Goal: Transaction & Acquisition: Purchase product/service

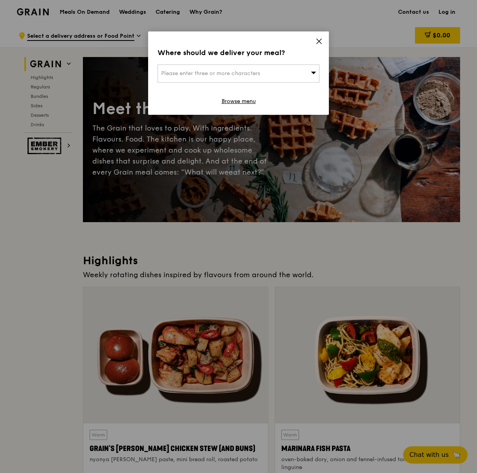
click at [277, 70] on div "Please enter three or more characters" at bounding box center [239, 73] width 162 height 18
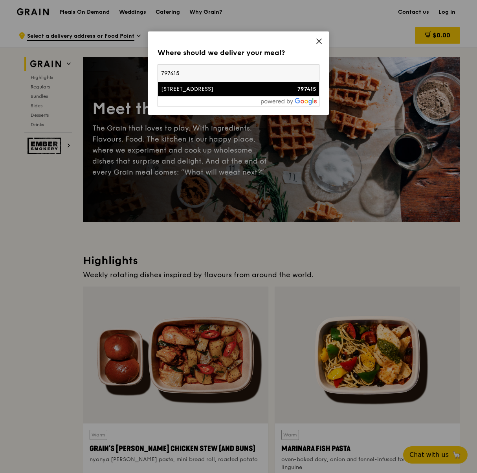
type input "797415"
click at [248, 88] on div "[STREET_ADDRESS]" at bounding box center [219, 89] width 116 height 8
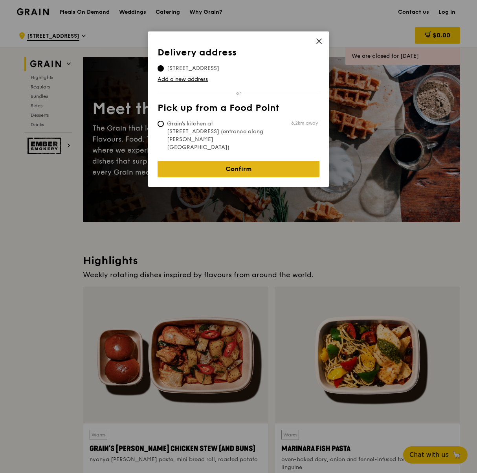
click at [237, 161] on link "Confirm" at bounding box center [239, 169] width 162 height 17
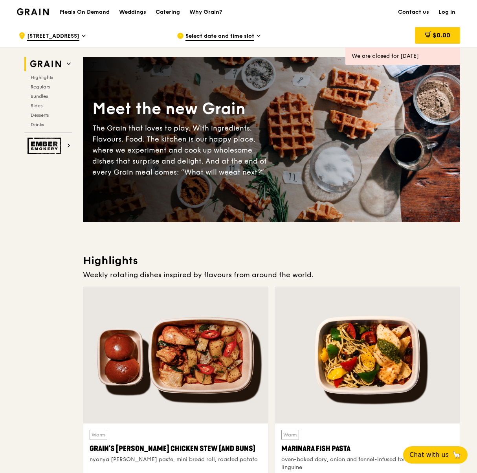
click at [448, 9] on link "Log in" at bounding box center [447, 12] width 26 height 24
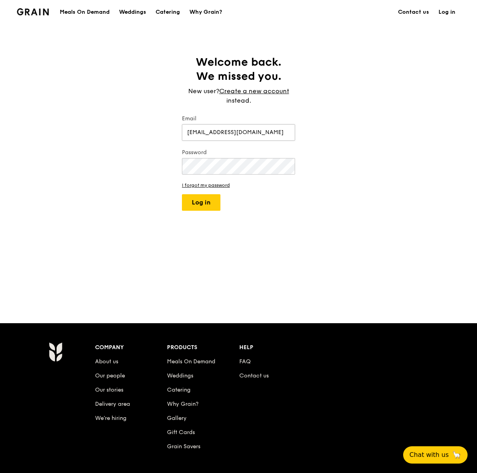
type input "[EMAIL_ADDRESS][DOMAIN_NAME]"
click at [182, 194] on button "Log in" at bounding box center [201, 202] width 39 height 17
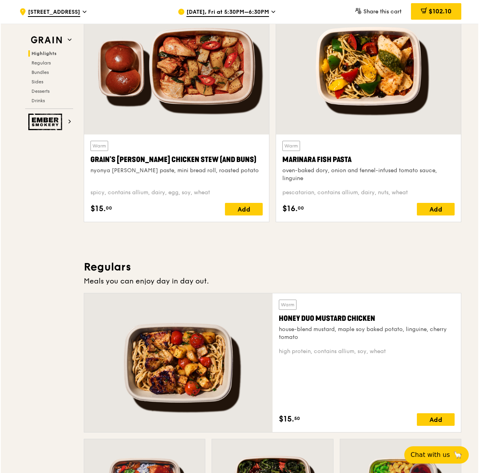
scroll to position [245, 0]
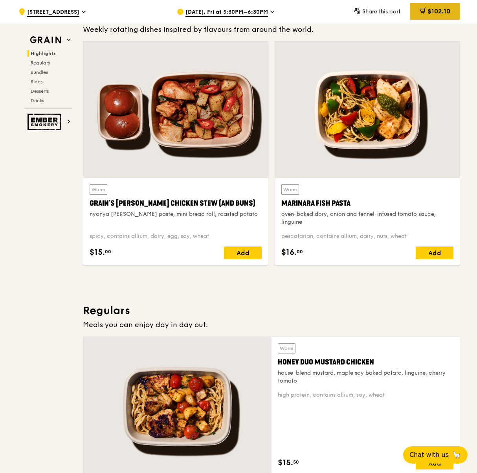
click at [429, 13] on span "$102.10" at bounding box center [439, 10] width 23 height 7
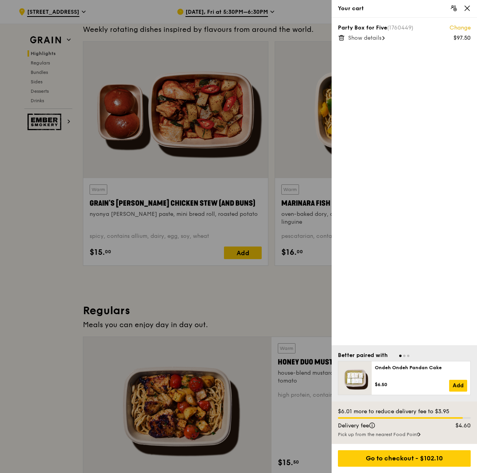
click at [382, 38] on span "Show details" at bounding box center [364, 38] width 33 height 7
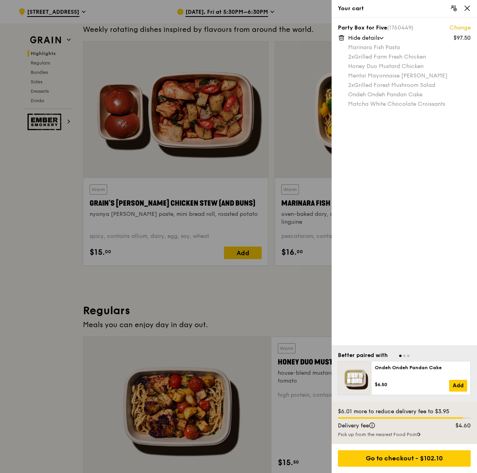
click at [381, 38] on icon at bounding box center [382, 38] width 4 height 2
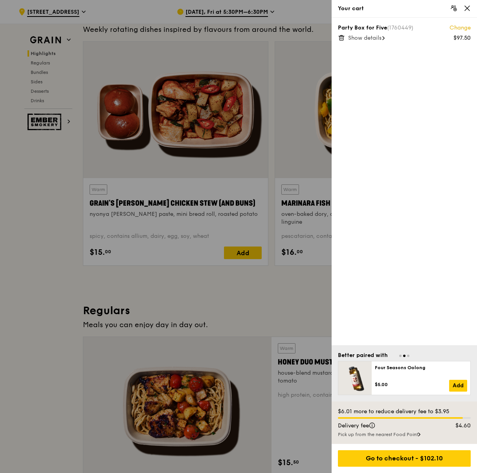
click at [450, 28] on link "Change" at bounding box center [460, 28] width 21 height 8
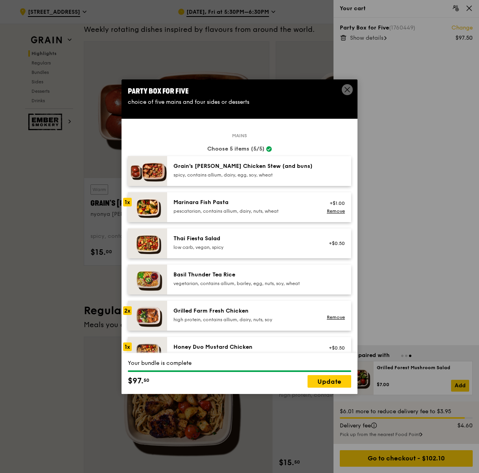
click at [256, 177] on div "spicy, contains allium, dairy, egg, soy, wheat" at bounding box center [243, 175] width 141 height 6
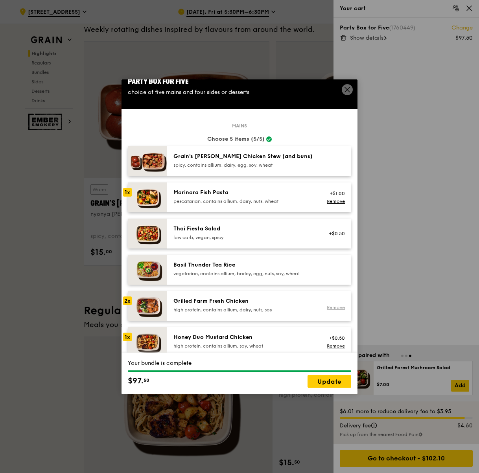
click at [327, 306] on link "Remove" at bounding box center [336, 308] width 18 height 6
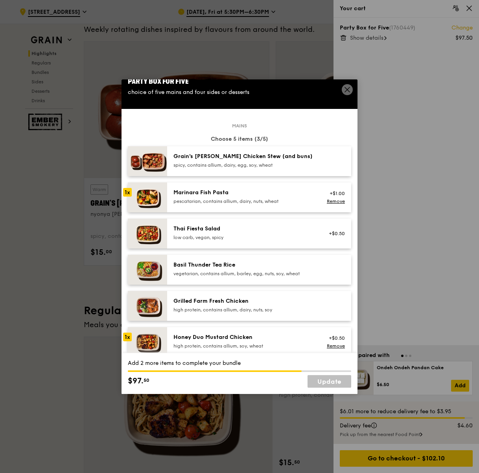
click at [278, 307] on div "high protein, contains allium, dairy, nuts, soy" at bounding box center [243, 310] width 141 height 6
click at [202, 163] on div "spicy, contains allium, dairy, egg, soy, wheat" at bounding box center [243, 165] width 141 height 6
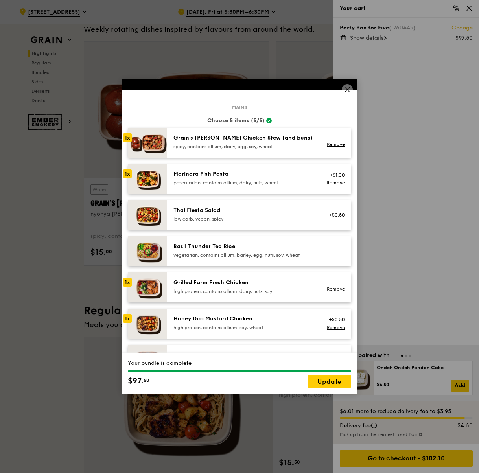
scroll to position [48, 0]
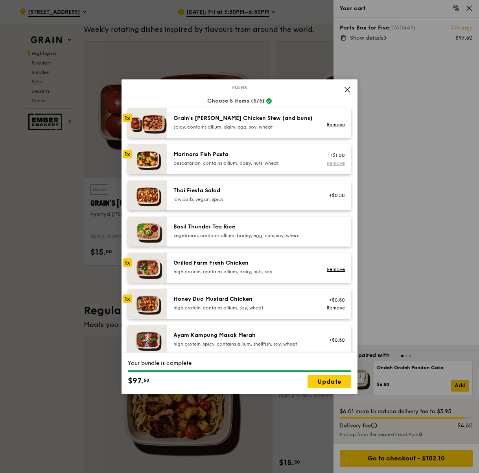
click at [327, 162] on link "Remove" at bounding box center [336, 163] width 18 height 6
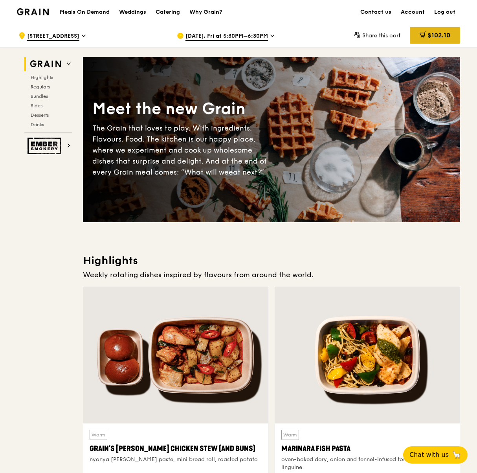
click at [423, 39] on span at bounding box center [423, 35] width 6 height 9
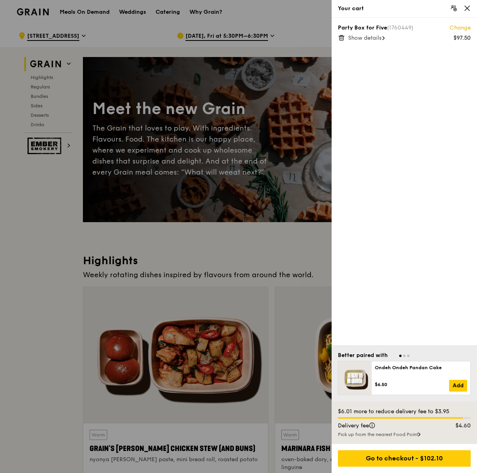
click at [459, 30] on link "Change" at bounding box center [460, 28] width 21 height 8
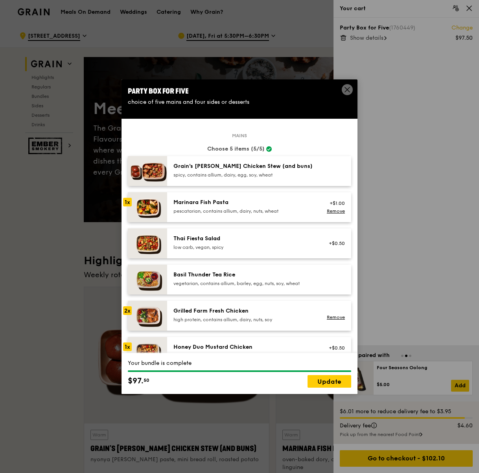
scroll to position [5, 0]
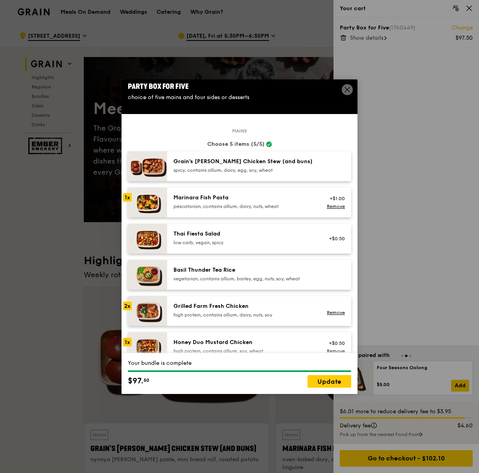
click at [259, 185] on div "Mains Choose 5 items (5/5) Grain's Curry Chicken Stew (and buns) spicy, contain…" at bounding box center [239, 313] width 223 height 364
click at [266, 168] on div "spicy, contains allium, dairy, egg, soy, wheat" at bounding box center [243, 170] width 141 height 6
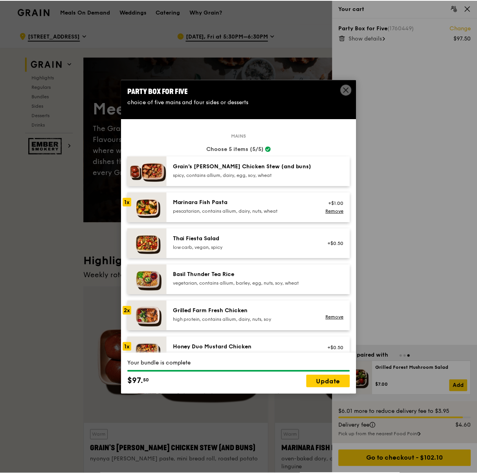
scroll to position [10, 0]
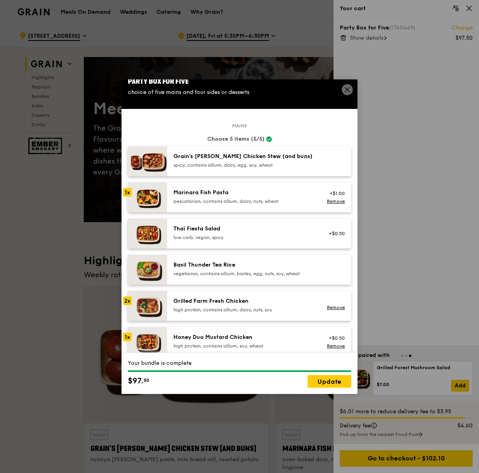
click at [346, 88] on icon at bounding box center [347, 89] width 7 height 7
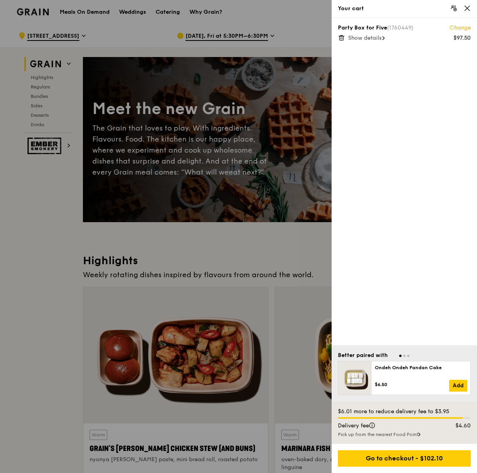
click at [466, 3] on div "Your cart" at bounding box center [405, 9] width 146 height 18
click at [466, 8] on icon at bounding box center [467, 8] width 7 height 7
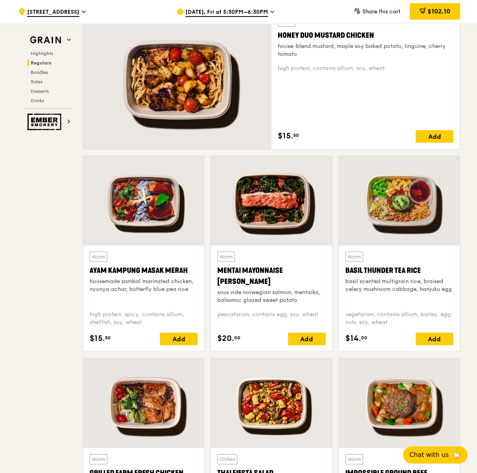
scroll to position [752, 0]
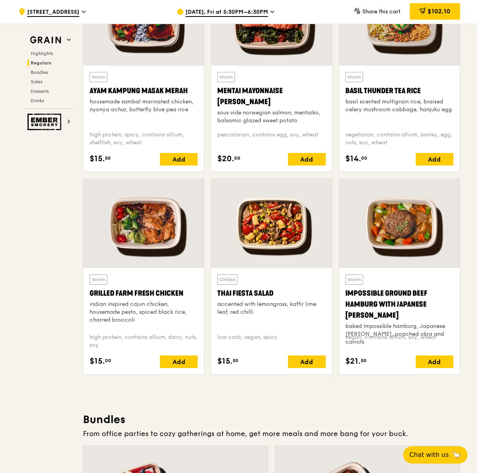
click at [304, 256] on div at bounding box center [271, 223] width 121 height 89
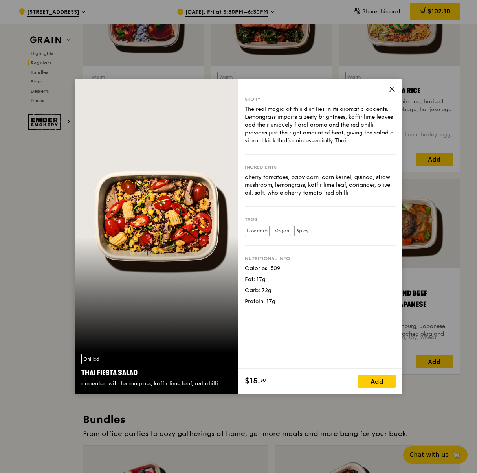
click at [395, 90] on icon at bounding box center [392, 89] width 7 height 7
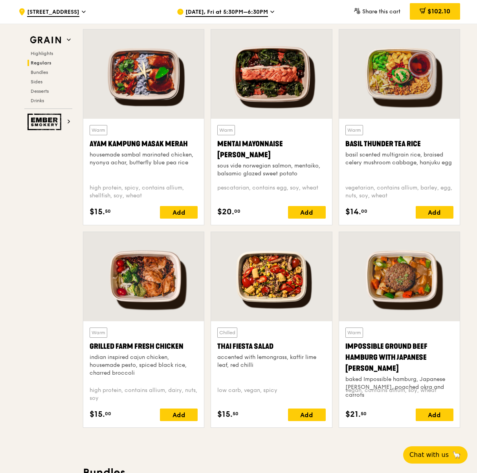
scroll to position [532, 0]
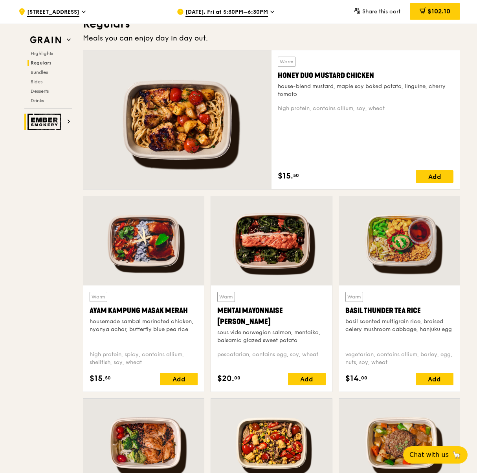
click at [35, 124] on img at bounding box center [46, 122] width 36 height 17
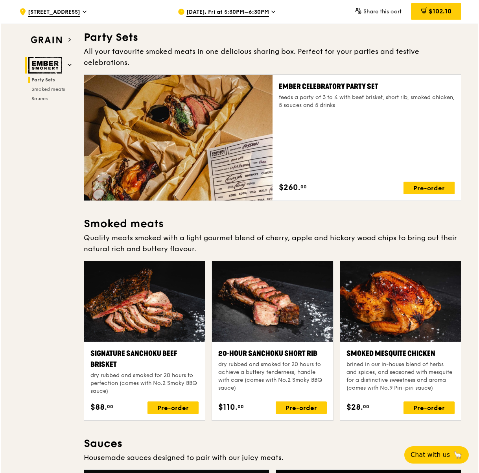
scroll to position [25, 0]
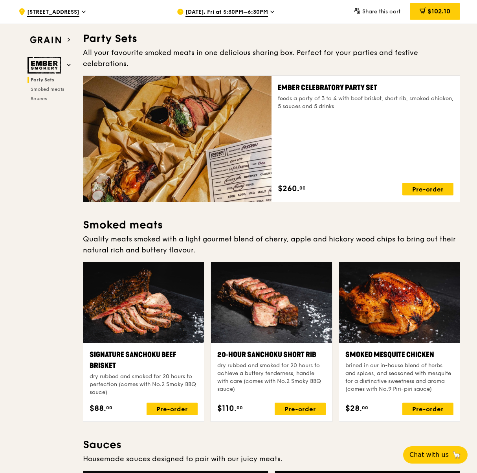
click at [157, 140] on div at bounding box center [177, 139] width 188 height 126
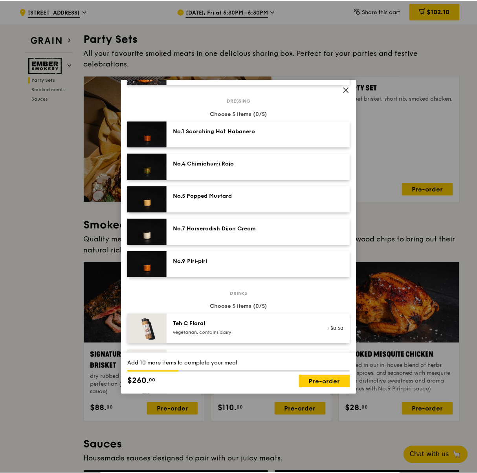
scroll to position [342, 0]
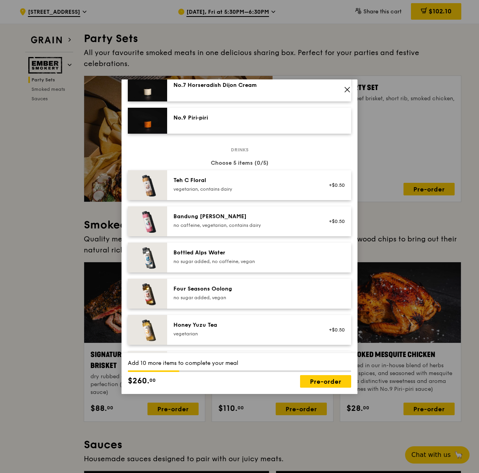
click at [346, 88] on icon at bounding box center [347, 89] width 5 height 5
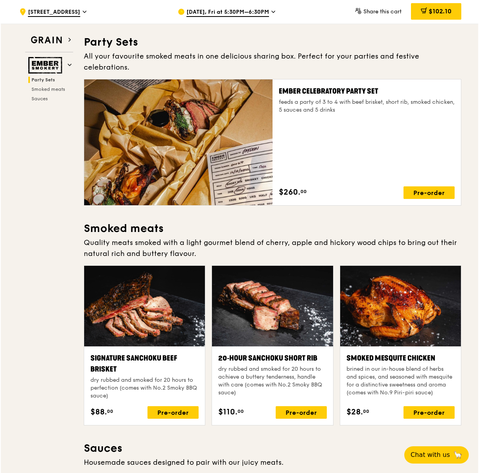
scroll to position [0, 0]
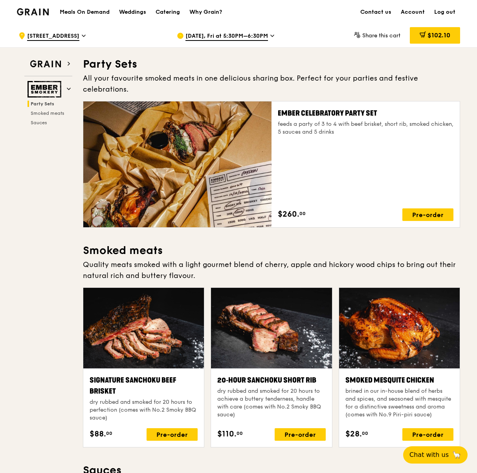
click at [246, 149] on div at bounding box center [177, 164] width 188 height 126
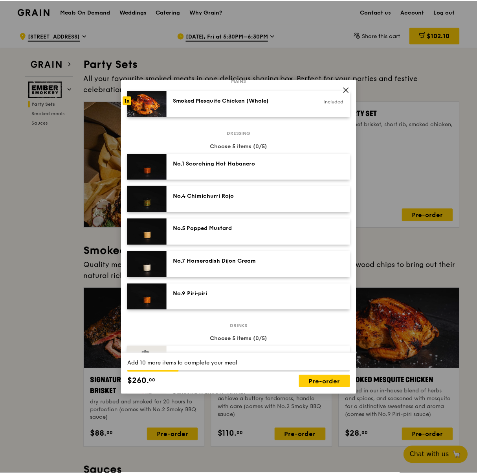
scroll to position [346, 0]
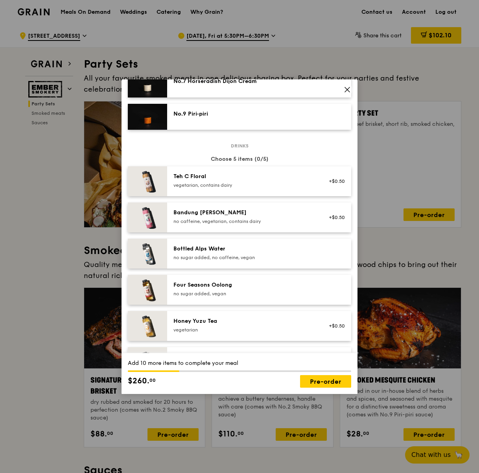
click at [155, 184] on img at bounding box center [147, 181] width 39 height 30
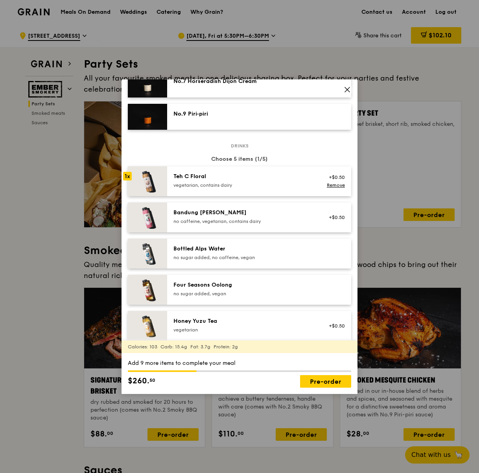
click at [344, 90] on icon at bounding box center [347, 89] width 7 height 7
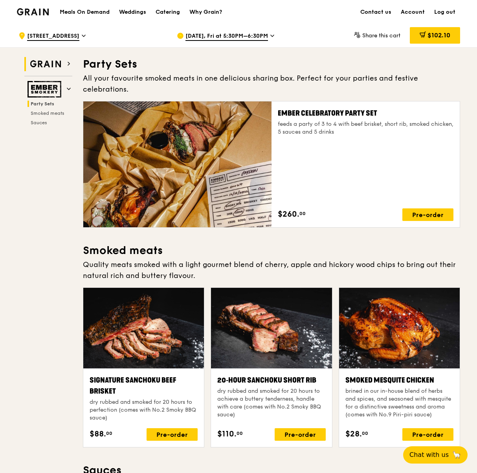
click at [62, 70] on img at bounding box center [46, 64] width 36 height 14
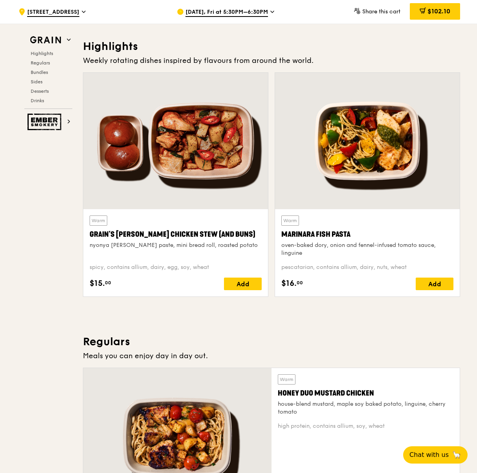
scroll to position [222, 0]
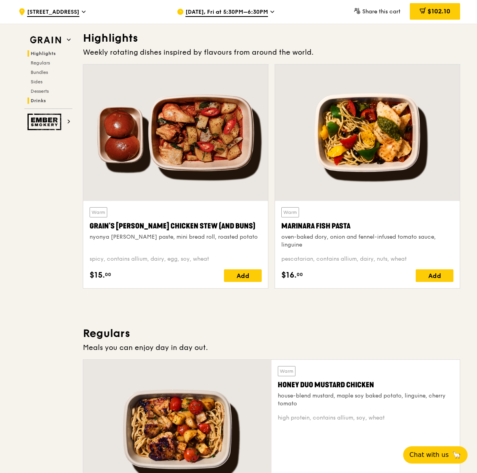
click at [41, 102] on span "Drinks" at bounding box center [38, 101] width 15 height 6
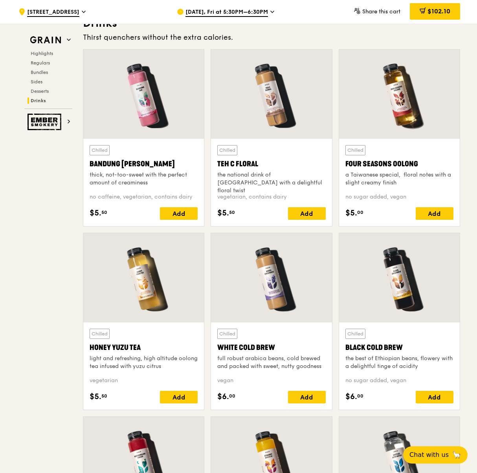
scroll to position [2753, 0]
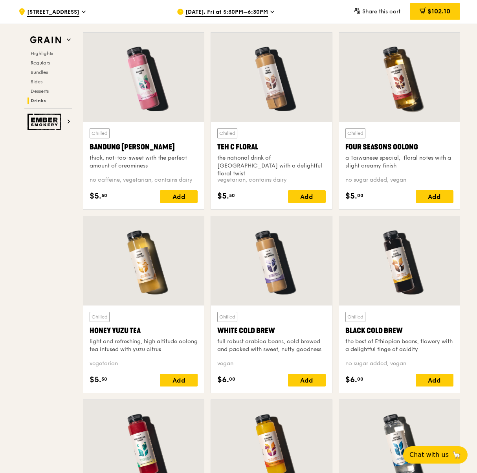
click at [264, 92] on div at bounding box center [271, 77] width 121 height 89
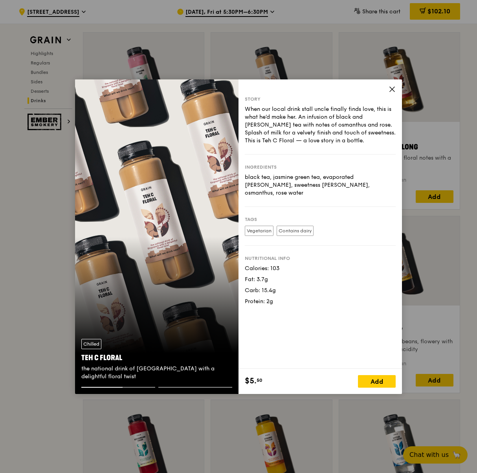
drag, startPoint x: 195, startPoint y: 215, endPoint x: 138, endPoint y: 216, distance: 57.4
click at [138, 216] on div "Chilled Teh C Floral the national drink of Singapore with a delightful floral t…" at bounding box center [157, 236] width 164 height 315
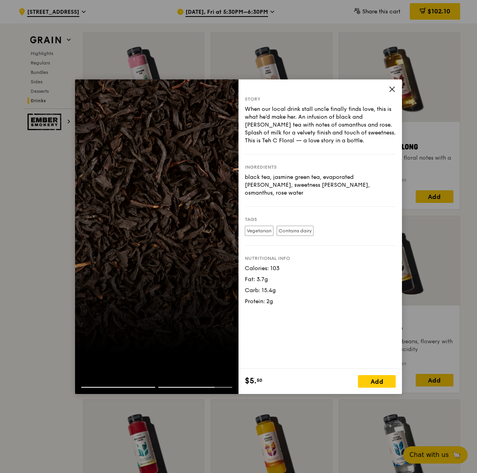
click at [392, 91] on icon at bounding box center [392, 89] width 7 height 7
